Goal: Task Accomplishment & Management: Manage account settings

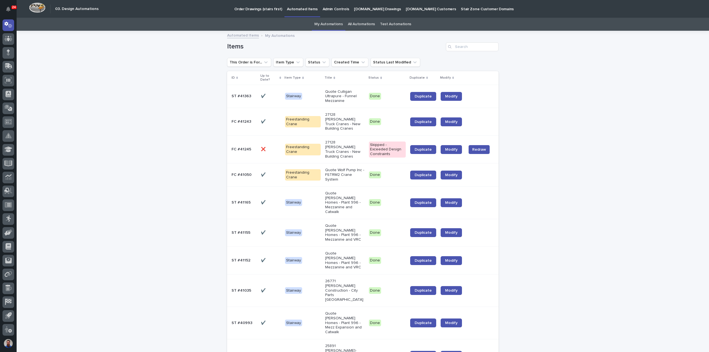
click at [255, 13] on link "Order Drawings (stairs first)" at bounding box center [258, 8] width 53 height 17
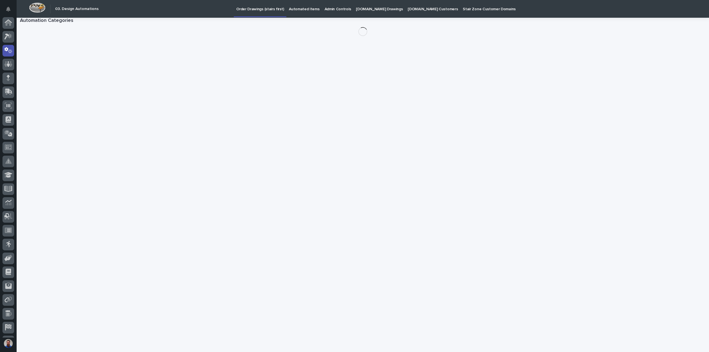
scroll to position [25, 0]
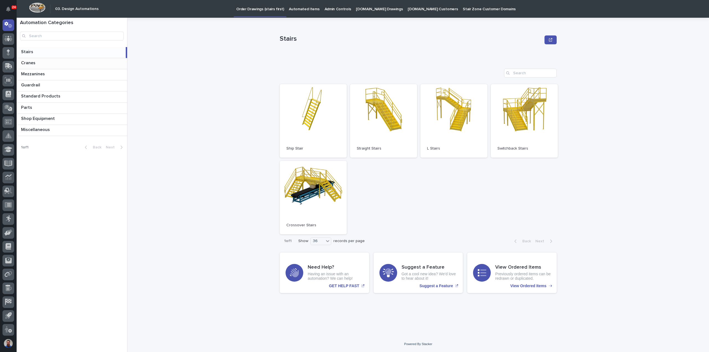
click at [50, 63] on p at bounding box center [73, 62] width 104 height 5
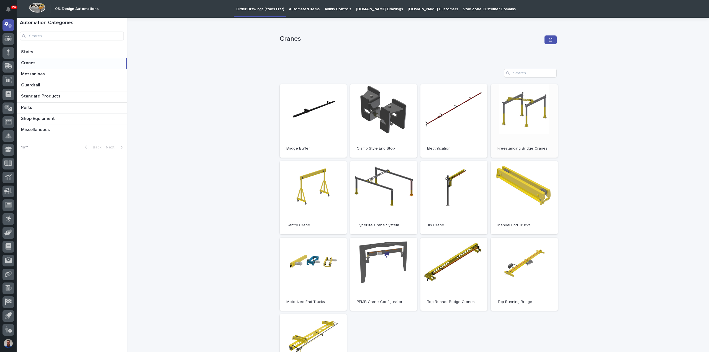
click at [508, 127] on link "Open" at bounding box center [524, 120] width 67 height 73
click at [297, 11] on p "Automated Items" at bounding box center [304, 6] width 30 height 12
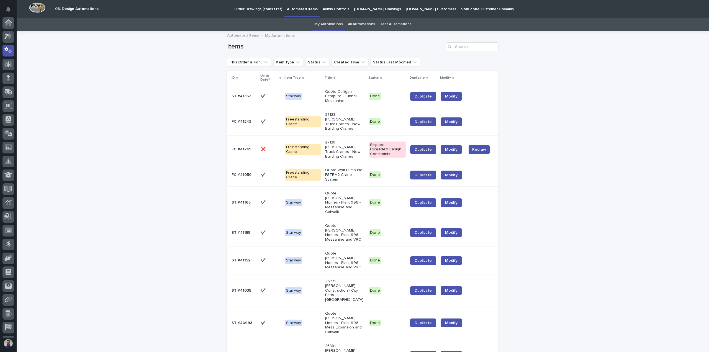
scroll to position [25, 0]
click at [358, 26] on link "All Automations" at bounding box center [361, 24] width 27 height 13
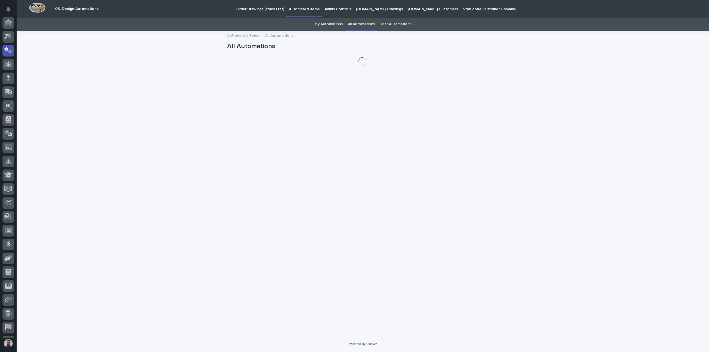
scroll to position [25, 0]
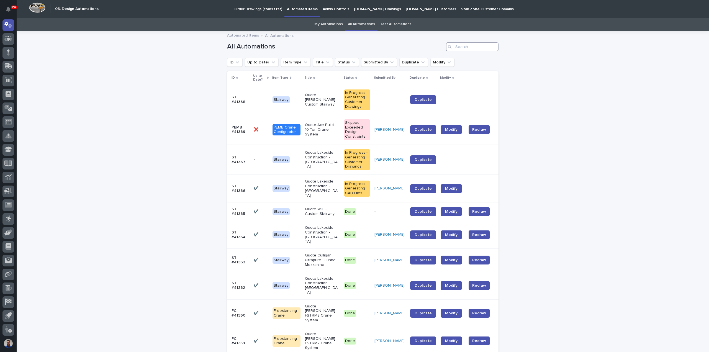
click at [484, 47] on input "Search" at bounding box center [472, 46] width 53 height 9
type input "H"
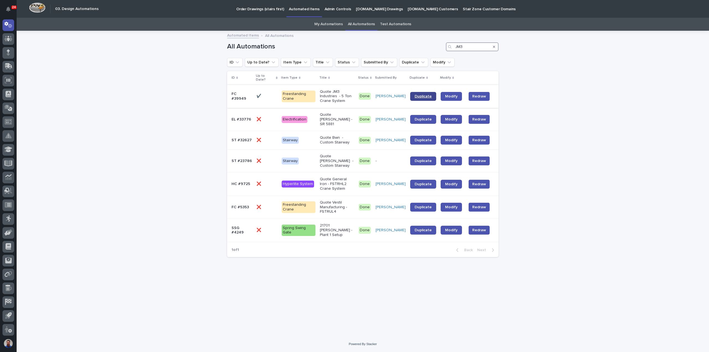
type input "JM3"
click at [429, 94] on span "Duplicate" at bounding box center [423, 96] width 17 height 4
drag, startPoint x: 581, startPoint y: 109, endPoint x: 596, endPoint y: 4, distance: 106.0
click at [584, 105] on div "Loading... Saving… Loading... Saving… All Automations JM3 ID Up to Date? Item T…" at bounding box center [363, 183] width 692 height 305
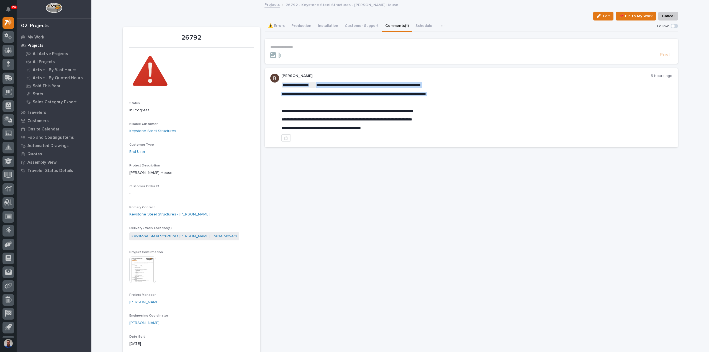
drag, startPoint x: 279, startPoint y: 94, endPoint x: 492, endPoint y: 96, distance: 212.7
click at [492, 96] on p "**********" at bounding box center [476, 94] width 391 height 5
drag, startPoint x: 459, startPoint y: 94, endPoint x: 279, endPoint y: 94, distance: 180.3
click at [279, 94] on div "**********" at bounding box center [471, 107] width 413 height 79
copy span "**********"
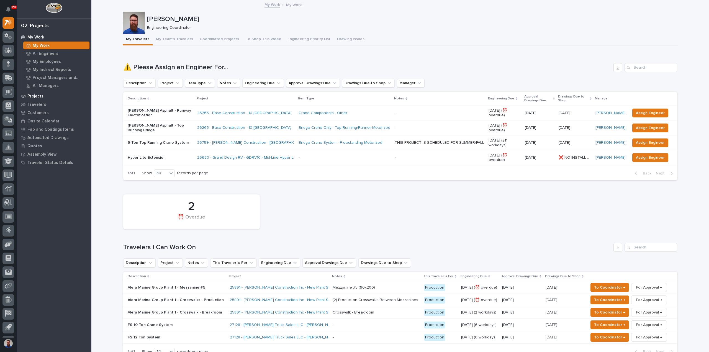
drag, startPoint x: 36, startPoint y: 147, endPoint x: 58, endPoint y: 99, distance: 52.2
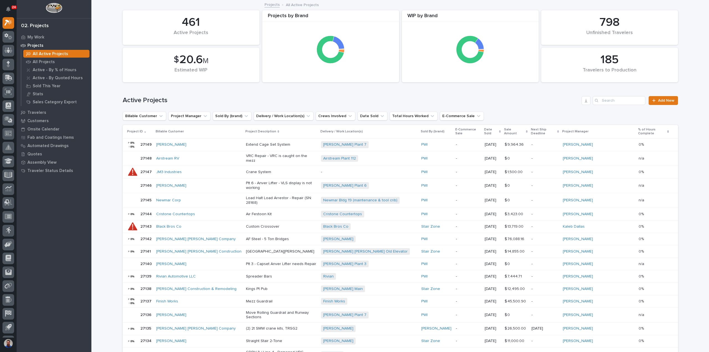
click at [496, 99] on h1 "Active Projects" at bounding box center [351, 100] width 457 height 8
click at [619, 103] on input "Search" at bounding box center [619, 100] width 53 height 9
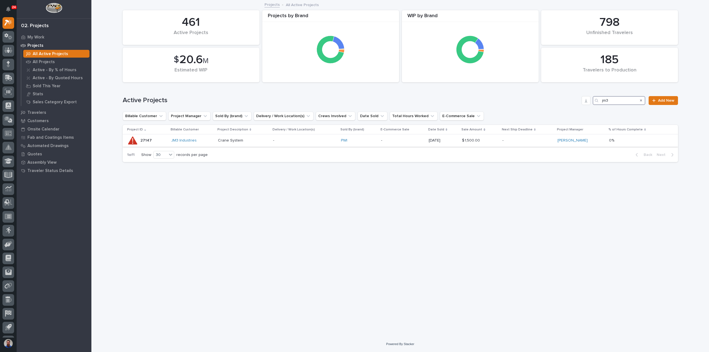
type input "jm3"
click at [260, 140] on p "Crane System" at bounding box center [243, 140] width 51 height 5
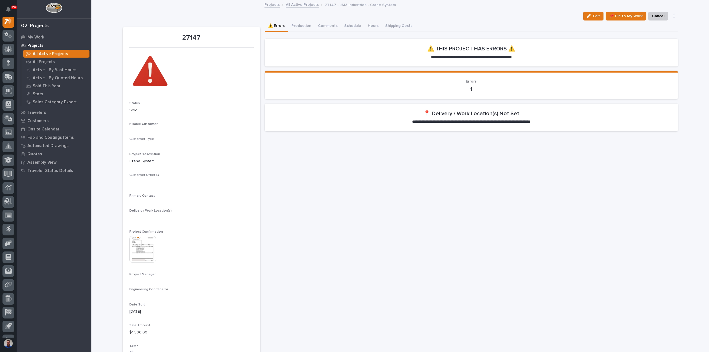
scroll to position [14, 0]
click at [299, 30] on button "Production" at bounding box center [301, 26] width 27 height 12
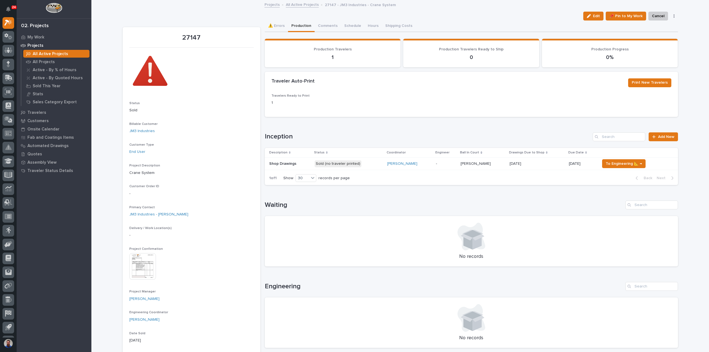
click at [567, 164] on td "09/11/2025" at bounding box center [582, 164] width 31 height 12
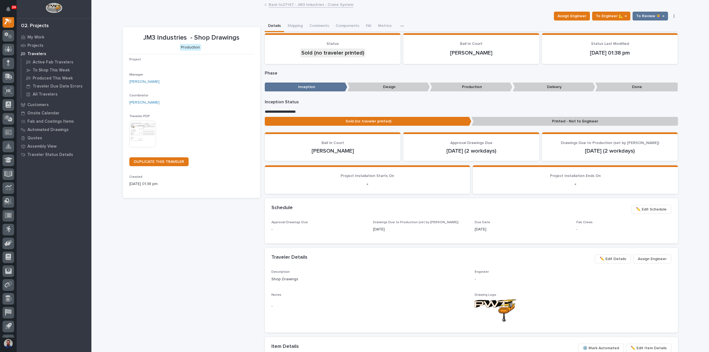
scroll to position [14, 0]
click at [582, 14] on span "Assign Engineer" at bounding box center [571, 16] width 29 height 7
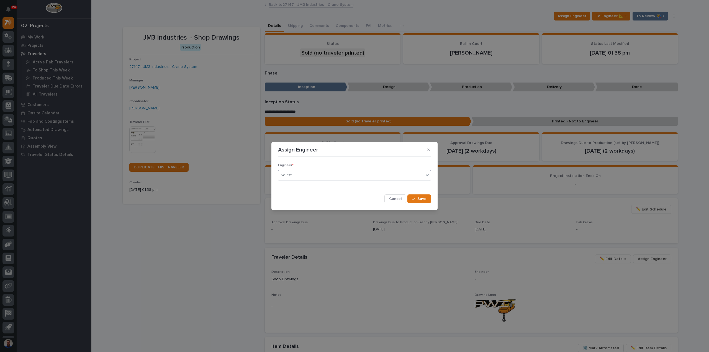
click at [313, 172] on div "Select..." at bounding box center [350, 175] width 145 height 9
type input "****"
click at [427, 198] on button "Save" at bounding box center [419, 198] width 24 height 9
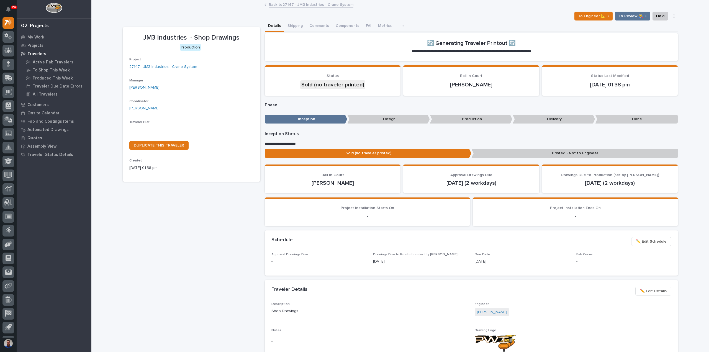
click at [524, 157] on p "Printed - Not to Engineer" at bounding box center [574, 153] width 207 height 9
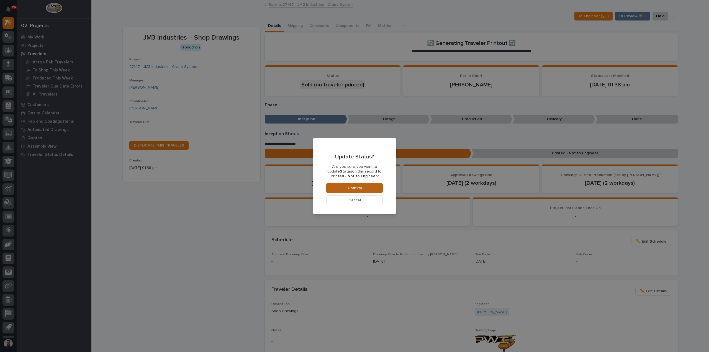
click at [373, 184] on button "Confirm" at bounding box center [354, 188] width 56 height 10
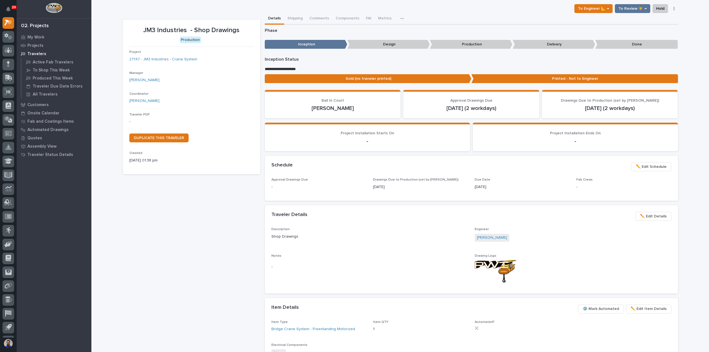
scroll to position [7, 0]
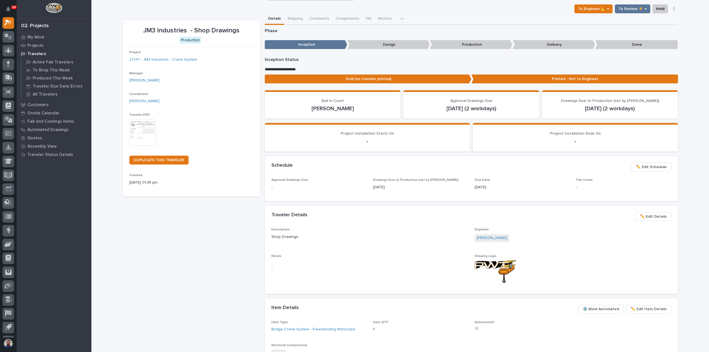
click at [323, 19] on div "**********" at bounding box center [400, 243] width 555 height 500
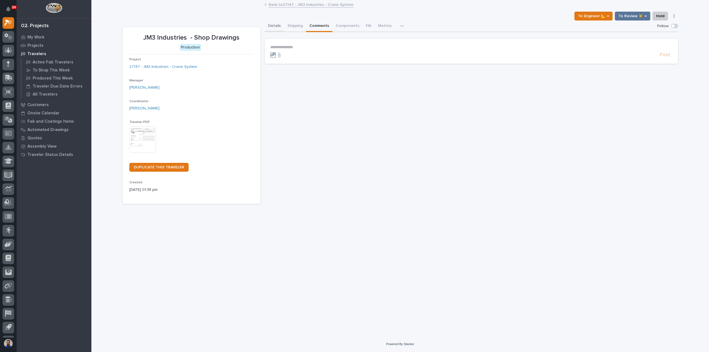
click at [278, 26] on button "Details" at bounding box center [274, 26] width 19 height 12
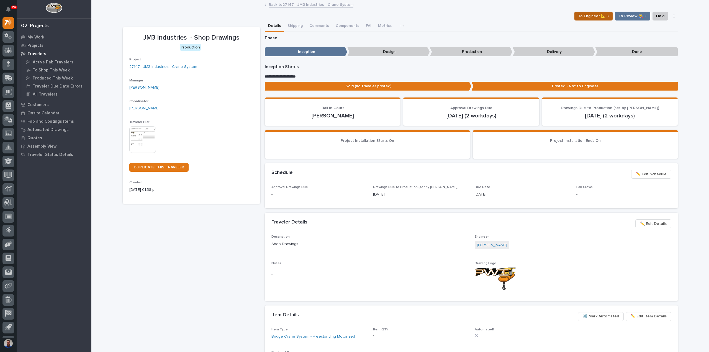
click at [601, 16] on span "To Engineer 📐 →" at bounding box center [593, 16] width 31 height 7
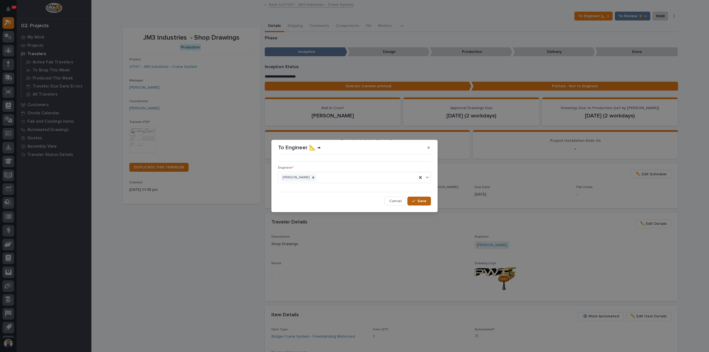
click at [423, 201] on span "Save" at bounding box center [421, 201] width 9 height 5
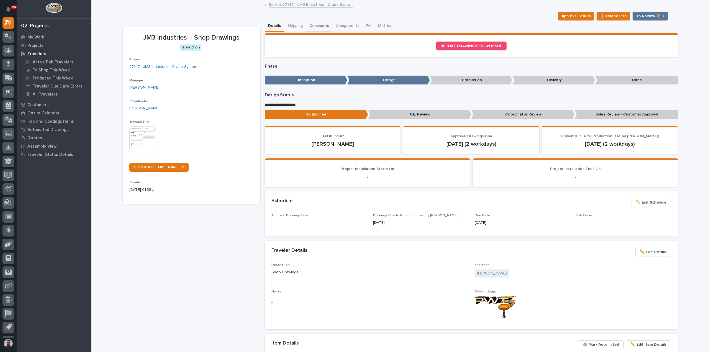
click at [320, 27] on button "Comments" at bounding box center [319, 26] width 26 height 12
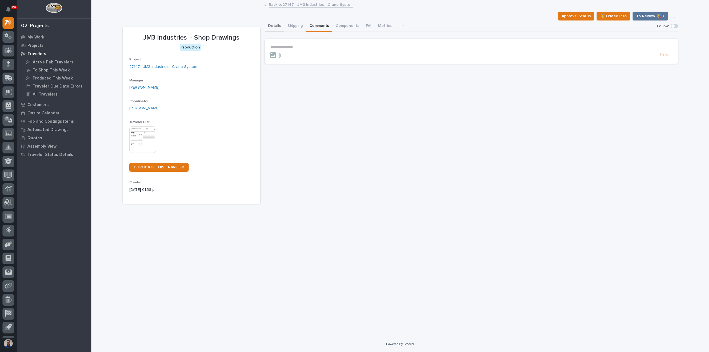
click at [276, 29] on button "Details" at bounding box center [274, 26] width 19 height 12
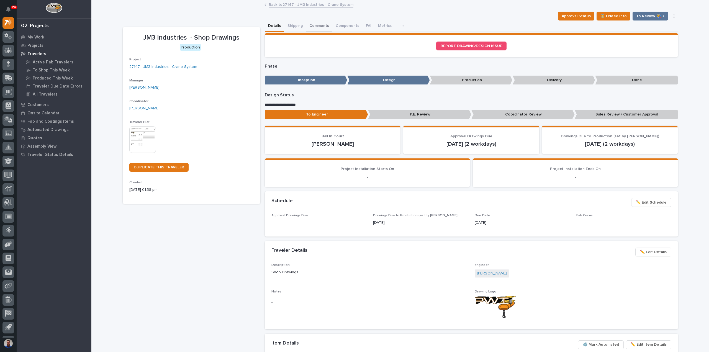
click at [315, 28] on button "Comments" at bounding box center [319, 26] width 26 height 12
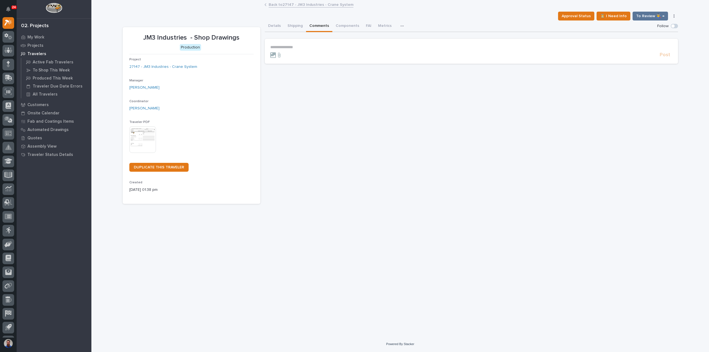
click at [300, 44] on section "**********" at bounding box center [471, 51] width 413 height 25
click at [300, 46] on p "**********" at bounding box center [471, 47] width 402 height 5
click at [328, 50] on p "**********" at bounding box center [471, 48] width 402 height 6
click at [336, 48] on p "**********" at bounding box center [471, 48] width 402 height 6
click at [526, 48] on p "**********" at bounding box center [471, 48] width 402 height 6
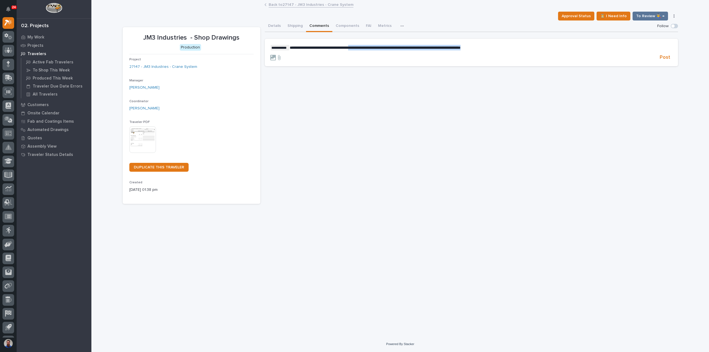
drag, startPoint x: 524, startPoint y: 47, endPoint x: 358, endPoint y: 62, distance: 166.8
click at [358, 62] on section "**********" at bounding box center [471, 53] width 413 height 28
click at [520, 52] on form "**********" at bounding box center [471, 53] width 402 height 16
click at [495, 42] on section "**********" at bounding box center [471, 53] width 413 height 28
click at [485, 47] on p "**********" at bounding box center [471, 48] width 402 height 6
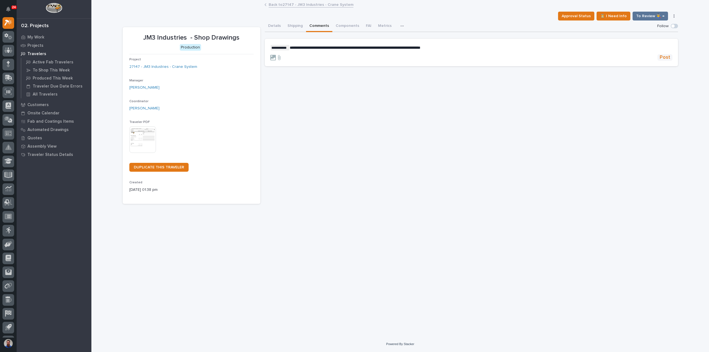
click at [671, 57] on button "Post" at bounding box center [664, 57] width 15 height 6
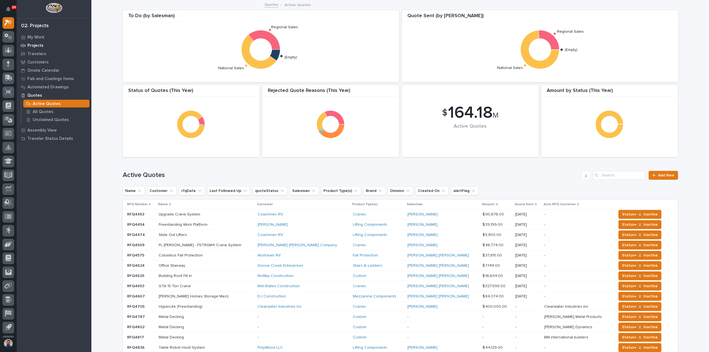
click at [41, 45] on p "Projects" at bounding box center [35, 45] width 16 height 5
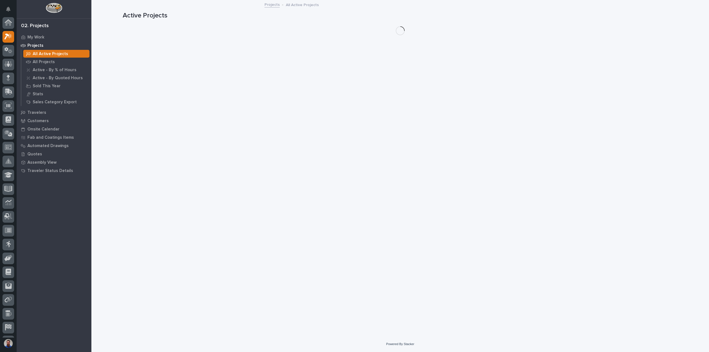
scroll to position [14, 0]
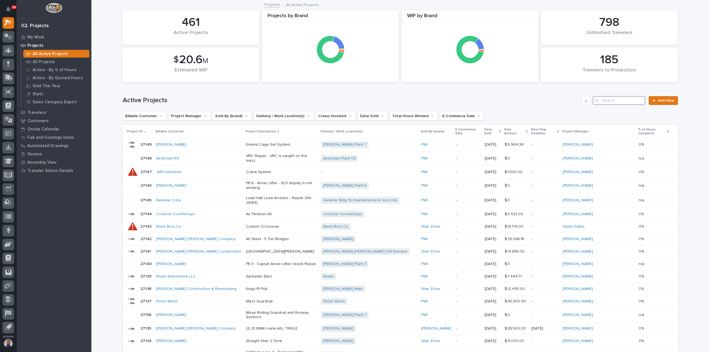
click at [620, 101] on input "Search" at bounding box center [619, 100] width 53 height 9
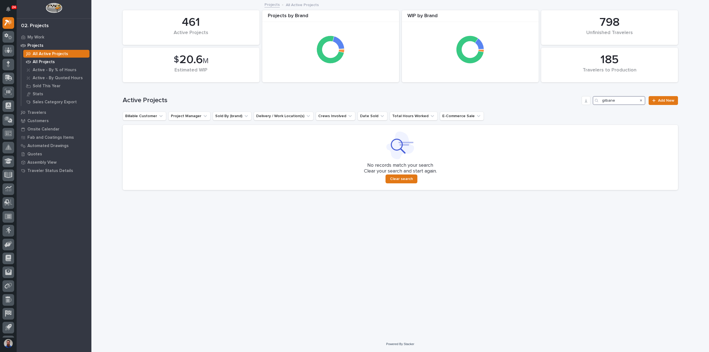
type input "gilbane"
click at [48, 61] on p "All Projects" at bounding box center [44, 62] width 22 height 5
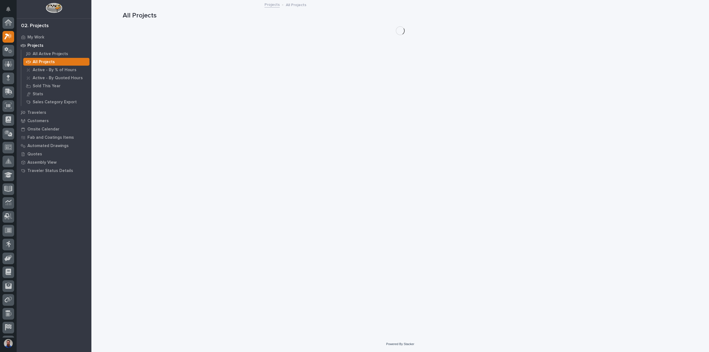
scroll to position [14, 0]
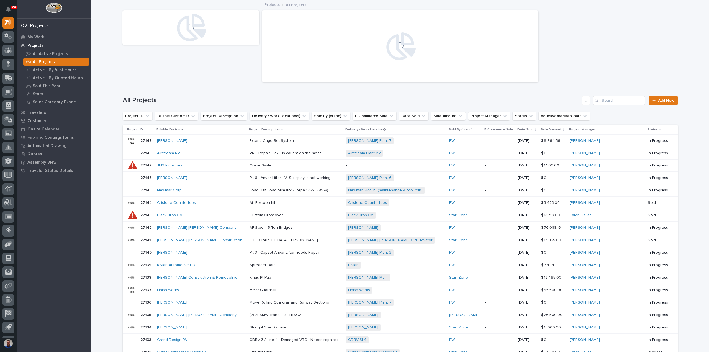
click at [625, 95] on div "All Projects Add New" at bounding box center [400, 98] width 555 height 27
click at [624, 98] on input "Search" at bounding box center [619, 100] width 53 height 9
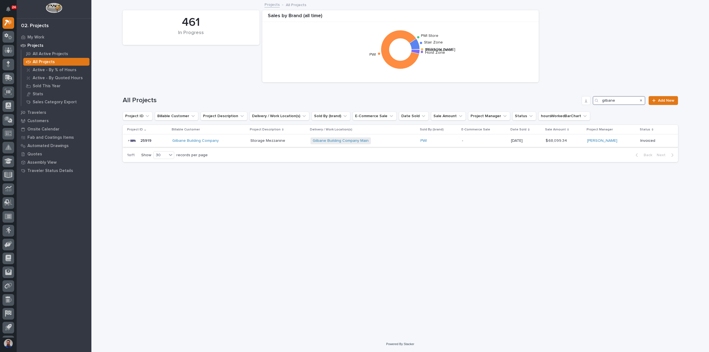
type input "gilbane"
click at [406, 143] on div "Gilbane Building Company Main + 0" at bounding box center [358, 140] width 97 height 7
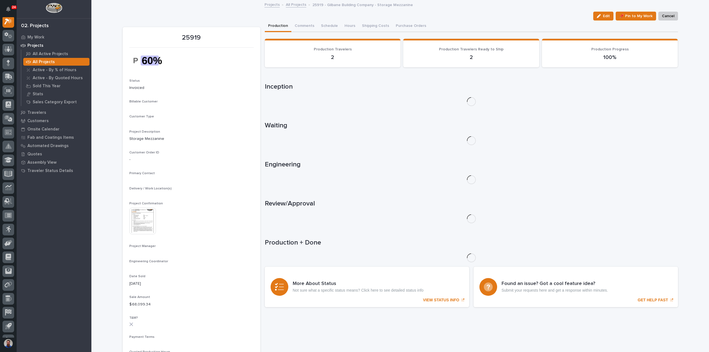
scroll to position [14, 0]
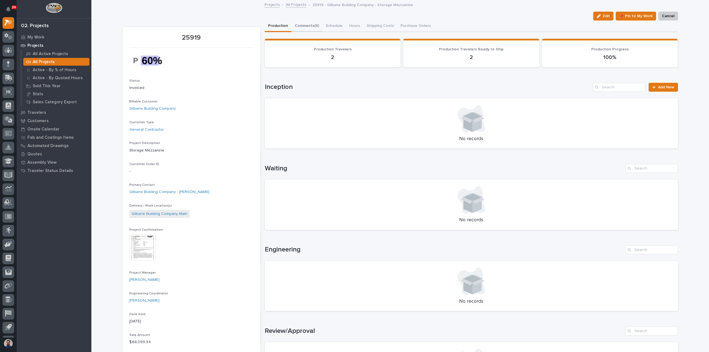
click at [305, 25] on button "Comments (9)" at bounding box center [306, 26] width 31 height 12
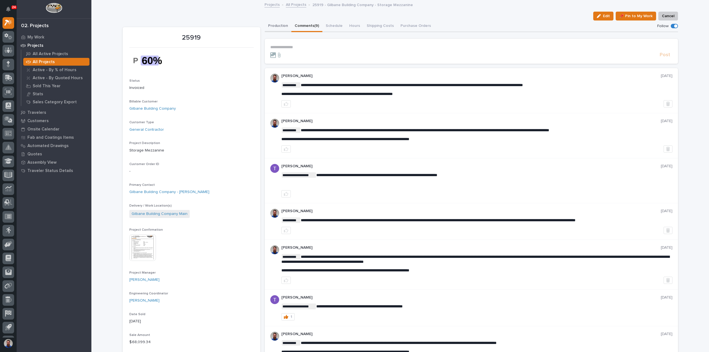
click at [279, 25] on button "Production" at bounding box center [278, 26] width 27 height 12
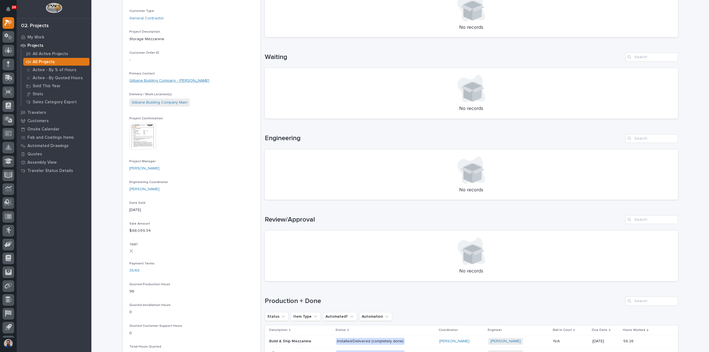
scroll to position [184, 0]
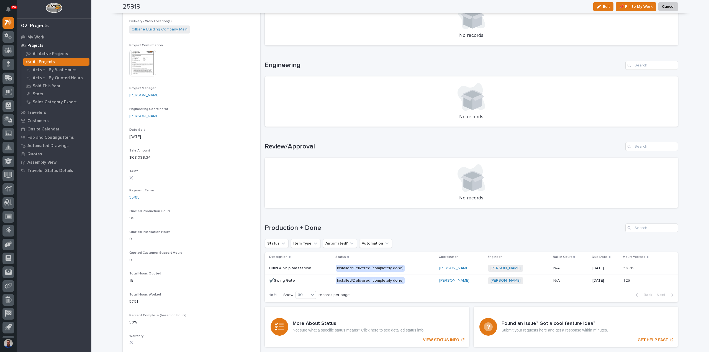
click at [146, 56] on img at bounding box center [142, 63] width 27 height 27
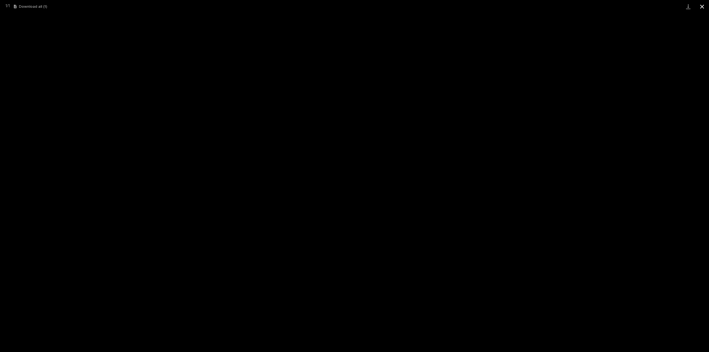
click at [706, 7] on button "Close gallery" at bounding box center [702, 6] width 14 height 13
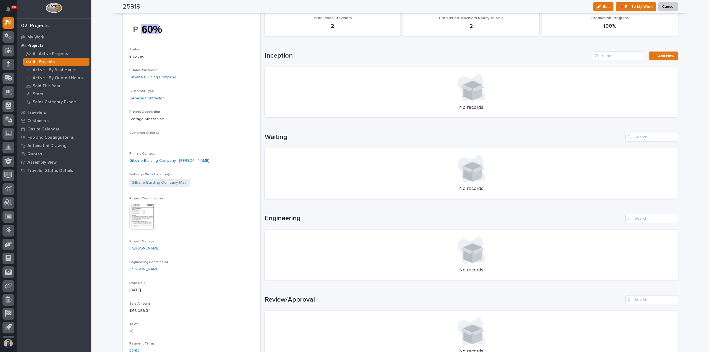
scroll to position [0, 0]
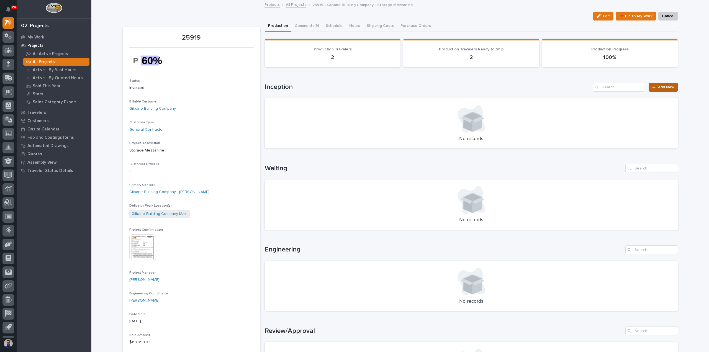
click at [667, 83] on link "Add New" at bounding box center [662, 87] width 29 height 9
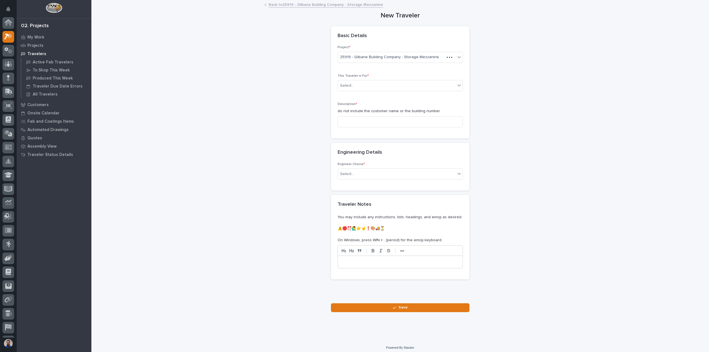
scroll to position [14, 0]
click at [283, 6] on link "Back to 25919 - Gilbane Building Company - Storage Mezzanine" at bounding box center [326, 4] width 114 height 6
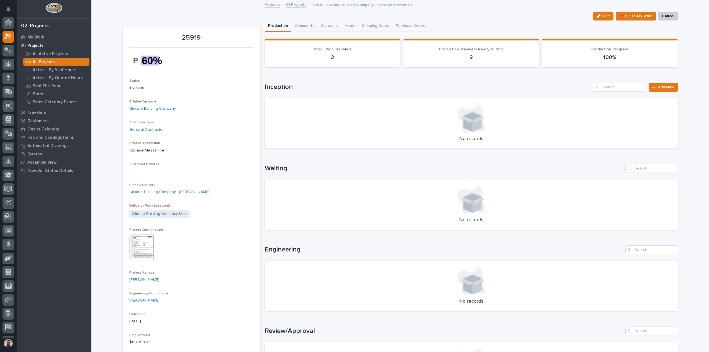
scroll to position [15, 0]
click at [313, 26] on button "Comments (9)" at bounding box center [306, 26] width 31 height 12
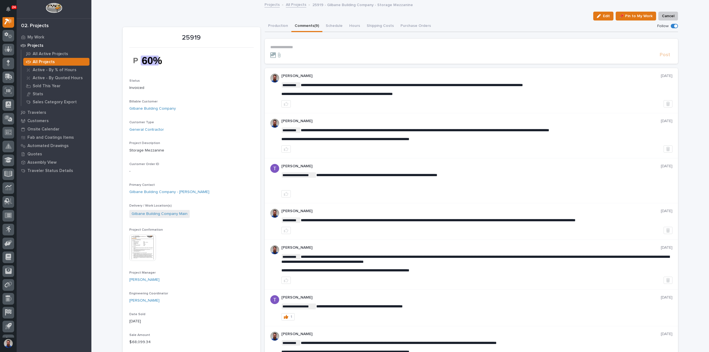
scroll to position [14, 0]
click at [308, 44] on section "**********" at bounding box center [471, 51] width 413 height 25
click at [308, 46] on p "**********" at bounding box center [471, 47] width 402 height 5
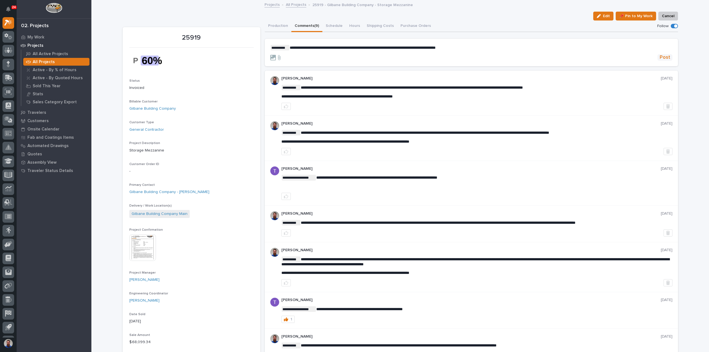
click at [666, 57] on span "Post" at bounding box center [665, 57] width 11 height 6
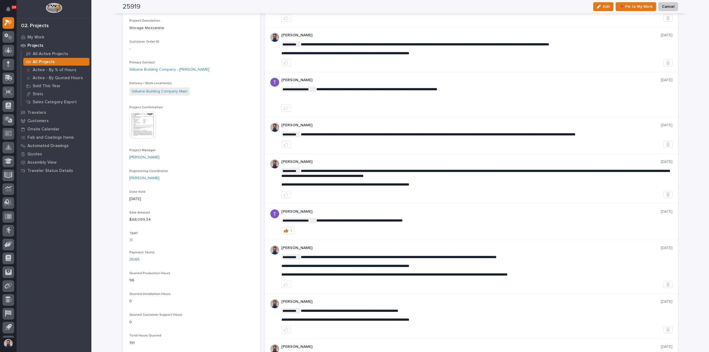
scroll to position [0, 0]
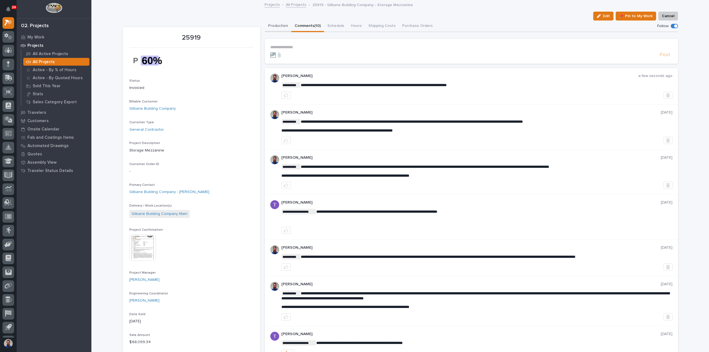
click at [280, 27] on button "Production" at bounding box center [278, 26] width 27 height 12
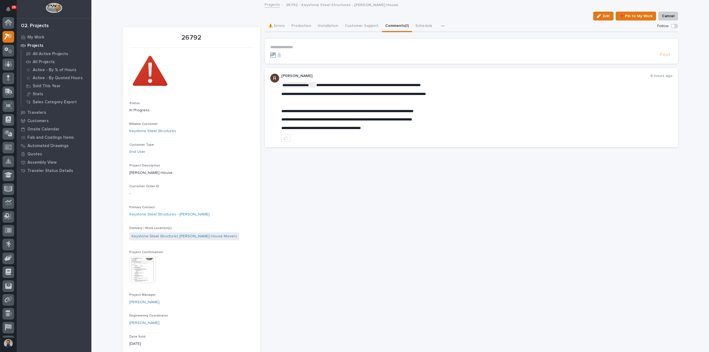
scroll to position [14, 0]
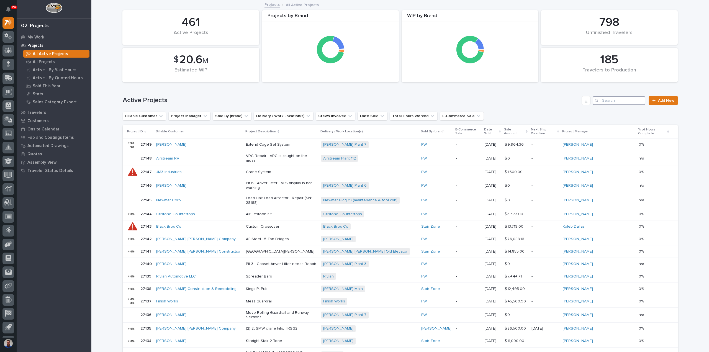
click at [612, 100] on input "Search" at bounding box center [619, 100] width 53 height 9
type input "6"
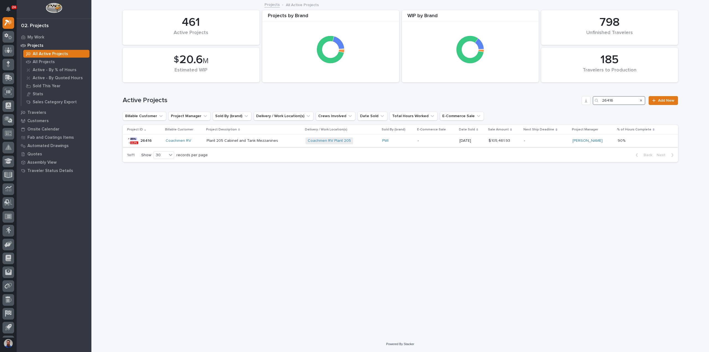
type input "26416"
click at [294, 142] on p "Plant 205 Cabinet and Tank Mezzanines" at bounding box center [254, 140] width 94 height 5
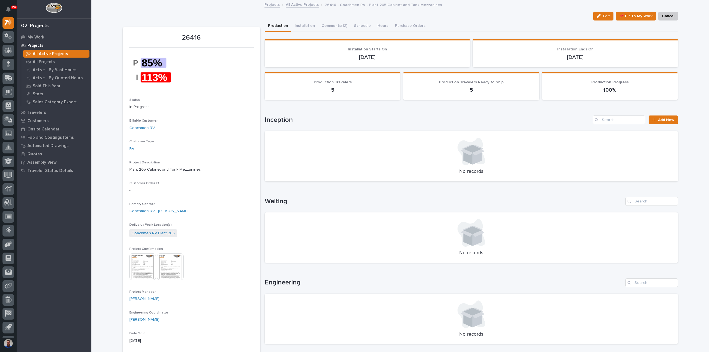
click at [210, 86] on div at bounding box center [191, 70] width 124 height 38
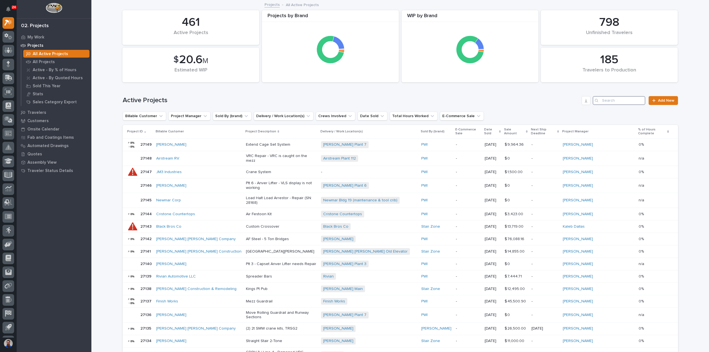
click at [622, 99] on input "Search" at bounding box center [619, 100] width 53 height 9
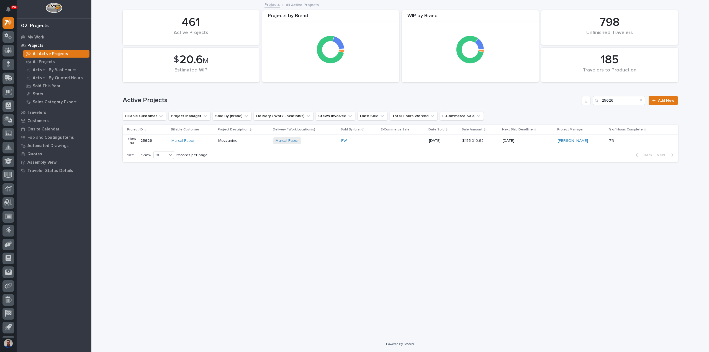
click at [142, 205] on div "Loading... Saving… Loading... Saving… 185 Travelers to Production 461 Active Pr…" at bounding box center [400, 162] width 561 height 322
drag, startPoint x: 624, startPoint y: 103, endPoint x: 541, endPoint y: 97, distance: 83.3
click at [550, 100] on div "Active Projects 25626 Add New" at bounding box center [400, 100] width 555 height 9
click at [624, 100] on input "26401" at bounding box center [619, 100] width 53 height 9
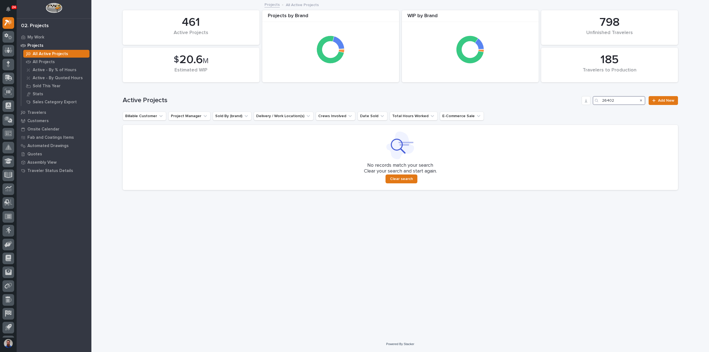
drag, startPoint x: 625, startPoint y: 99, endPoint x: 593, endPoint y: 99, distance: 32.1
click at [593, 99] on div "Active Projects 26402 Add New" at bounding box center [400, 100] width 555 height 9
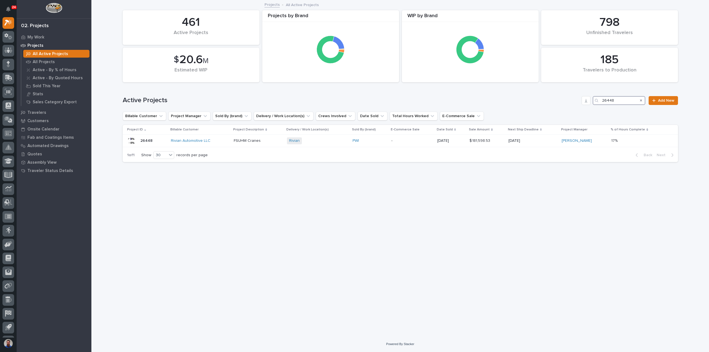
click at [625, 102] on input "26448" at bounding box center [619, 100] width 53 height 9
click at [599, 102] on div "26448" at bounding box center [619, 100] width 53 height 9
click at [626, 100] on input "26448" at bounding box center [619, 100] width 53 height 9
drag, startPoint x: 628, startPoint y: 99, endPoint x: 581, endPoint y: 98, distance: 46.5
click at [581, 98] on div "Active Projects 26448 Add New" at bounding box center [400, 100] width 555 height 9
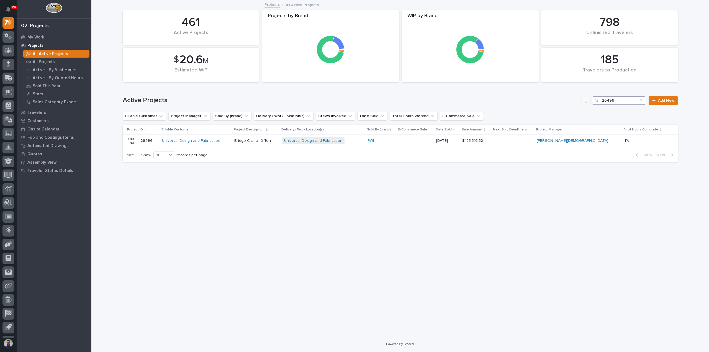
drag, startPoint x: 619, startPoint y: 101, endPoint x: 587, endPoint y: 102, distance: 31.8
click at [587, 102] on div "Active Projects 26496 Add New" at bounding box center [400, 100] width 555 height 9
type input "26514"
click at [219, 143] on td "[PERSON_NAME] Components Inc" at bounding box center [195, 141] width 74 height 12
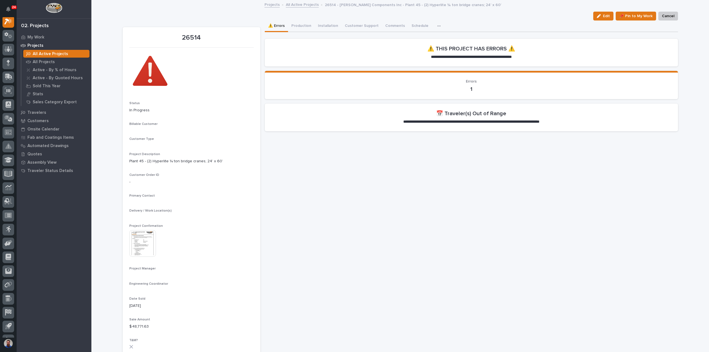
scroll to position [14, 0]
click at [296, 30] on button "Production" at bounding box center [301, 26] width 27 height 12
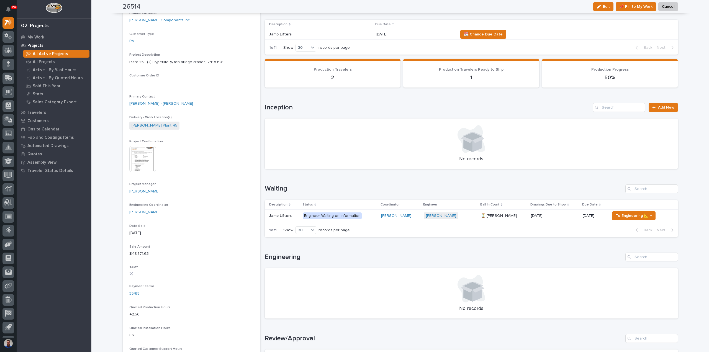
scroll to position [111, 0]
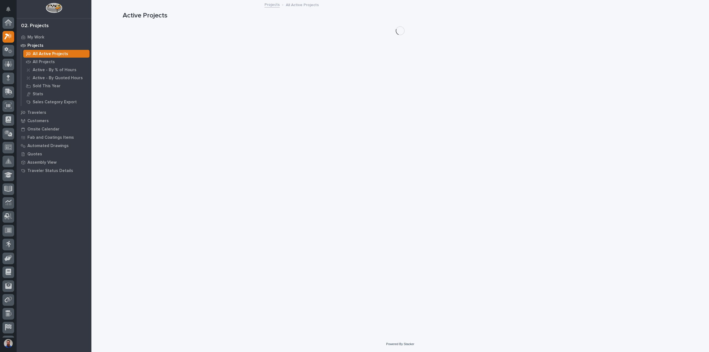
scroll to position [15, 0]
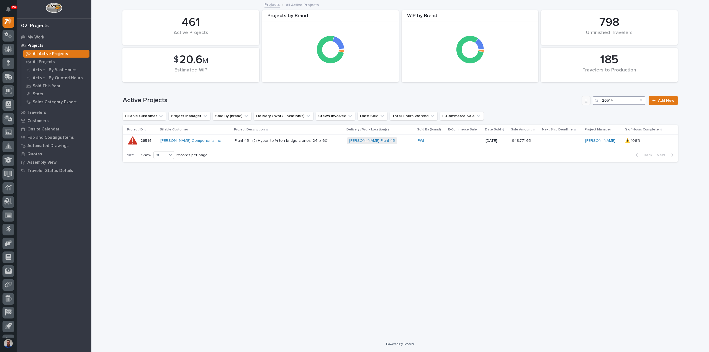
drag, startPoint x: 601, startPoint y: 102, endPoint x: 589, endPoint y: 104, distance: 12.8
click at [584, 104] on div "Active Projects 26514 Add New" at bounding box center [400, 100] width 555 height 9
click at [620, 101] on input "26514" at bounding box center [619, 100] width 53 height 9
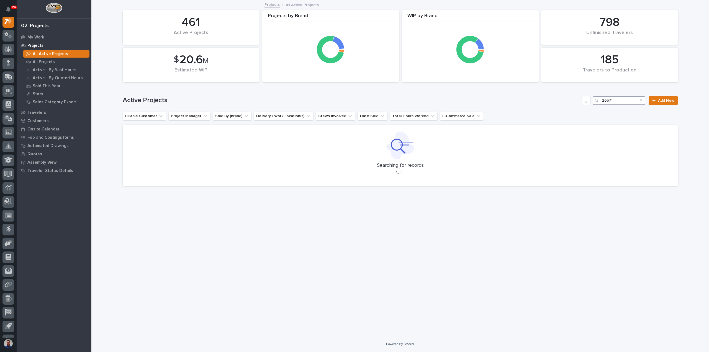
scroll to position [14, 0]
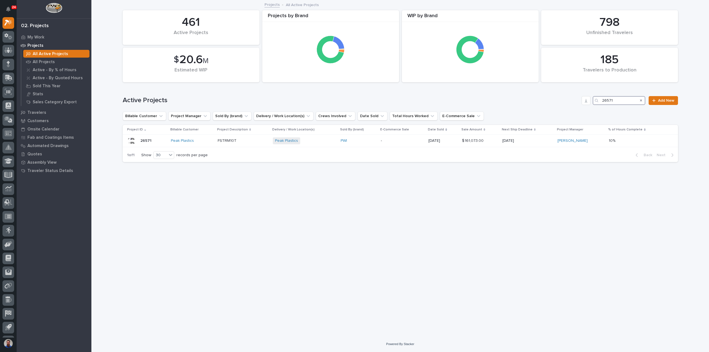
click at [627, 101] on input "26571" at bounding box center [619, 100] width 53 height 9
type input "2"
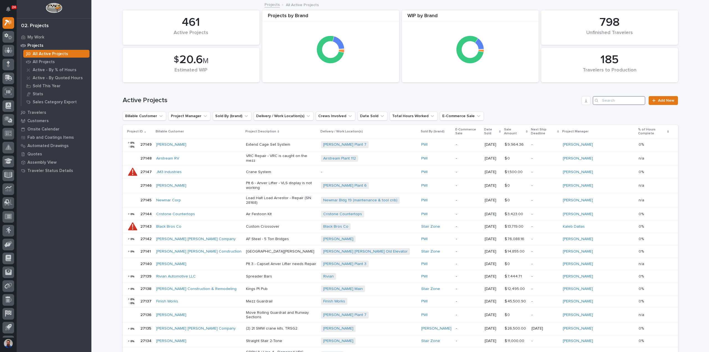
click at [621, 101] on input "Search" at bounding box center [619, 100] width 53 height 9
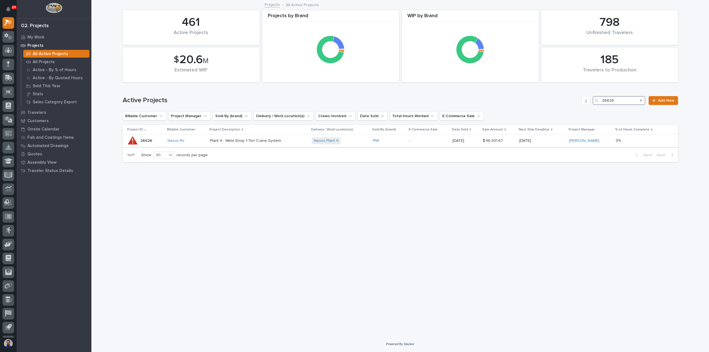
type input "26626"
click at [301, 143] on div "Plant 4 - Weld Shop 1-Ton Crane System" at bounding box center [258, 140] width 97 height 9
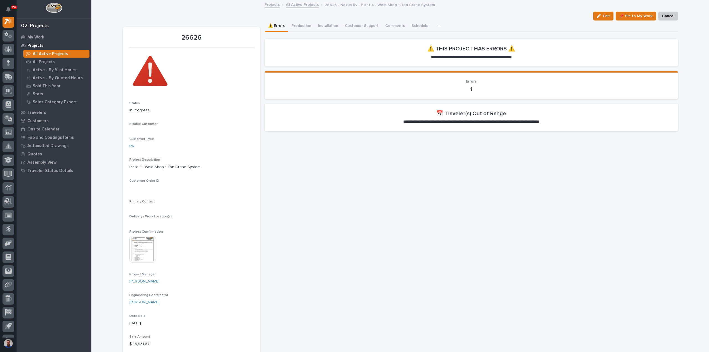
scroll to position [14, 0]
click at [307, 27] on button "Production" at bounding box center [301, 26] width 27 height 12
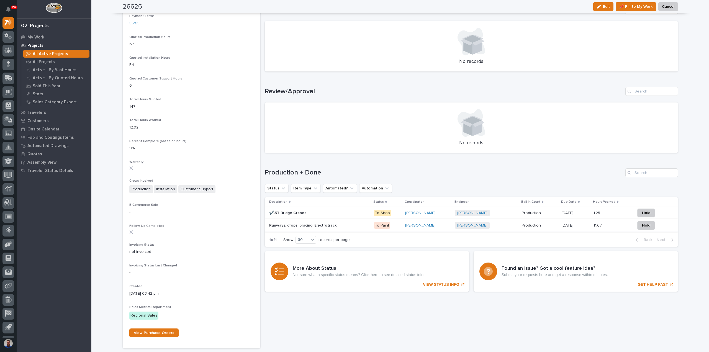
scroll to position [421, 0]
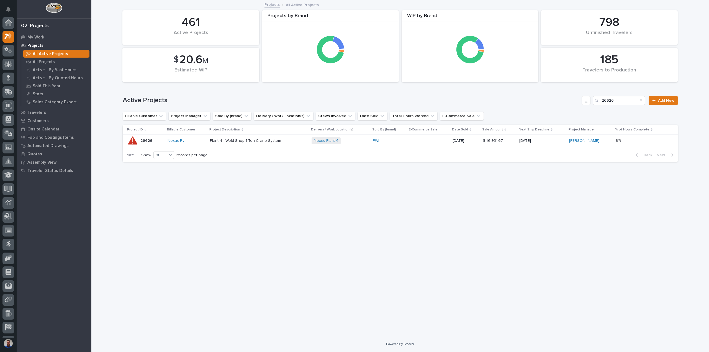
scroll to position [15, 0]
